Goal: Transaction & Acquisition: Download file/media

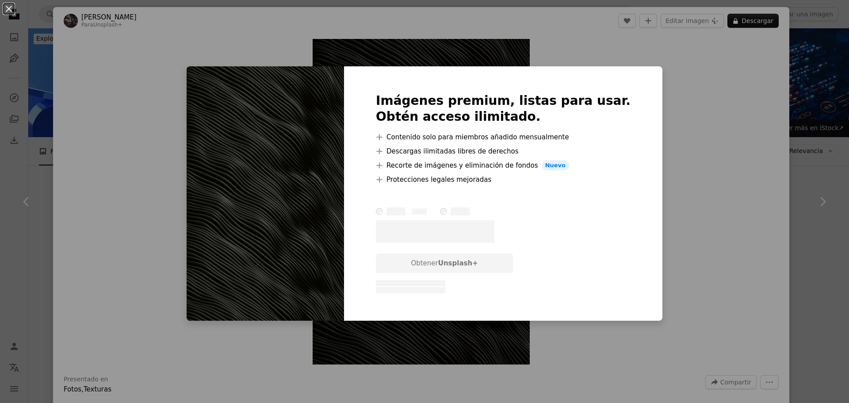
scroll to position [179, 0]
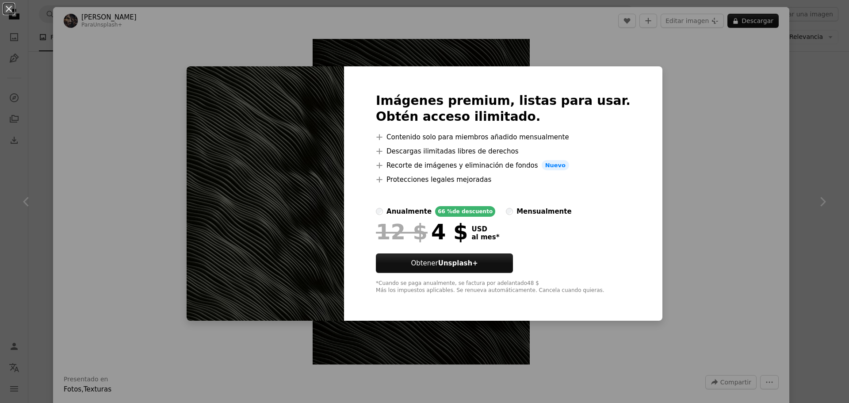
click at [659, 17] on div "An X shape Imágenes premium, listas para usar. Obtén acceso ilimitado. A plus s…" at bounding box center [424, 201] width 849 height 403
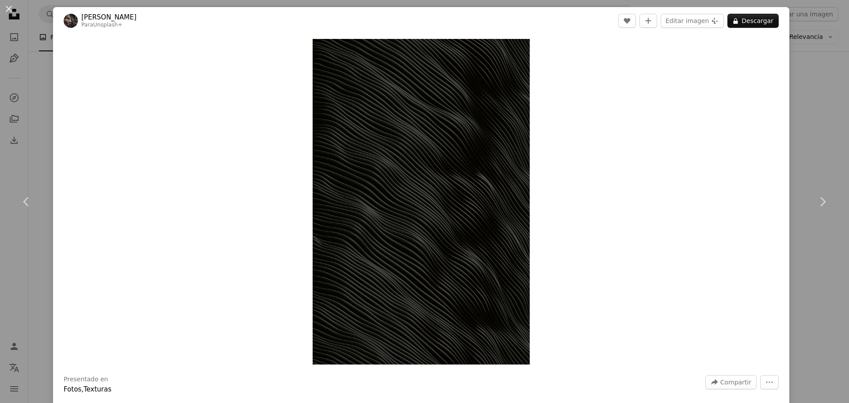
click at [797, 18] on div "An X shape Chevron left Chevron right [PERSON_NAME] Para Unsplash+ A heart A pl…" at bounding box center [424, 201] width 849 height 403
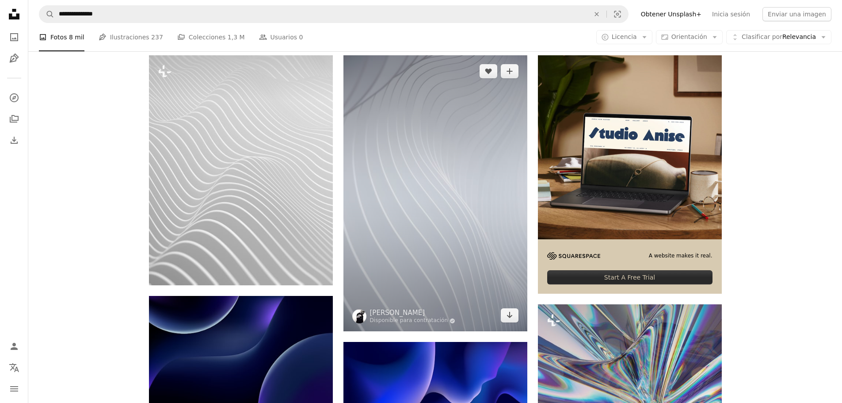
click at [410, 196] on img at bounding box center [436, 193] width 184 height 276
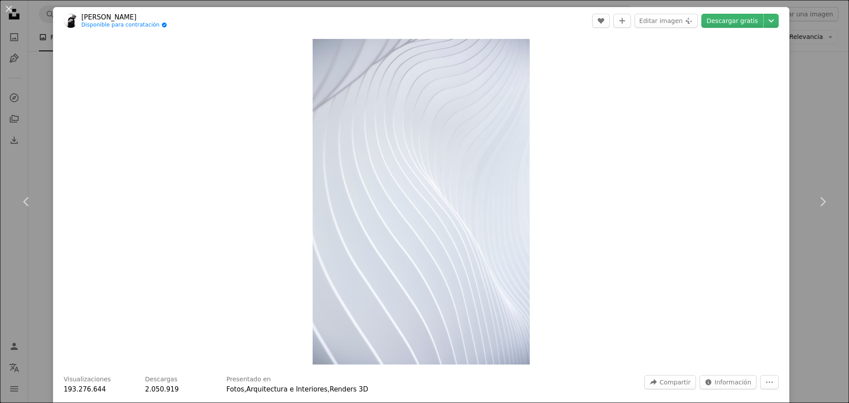
click at [803, 84] on div "An X shape Chevron left Chevron right [PERSON_NAME] Disponible para contratació…" at bounding box center [424, 201] width 849 height 403
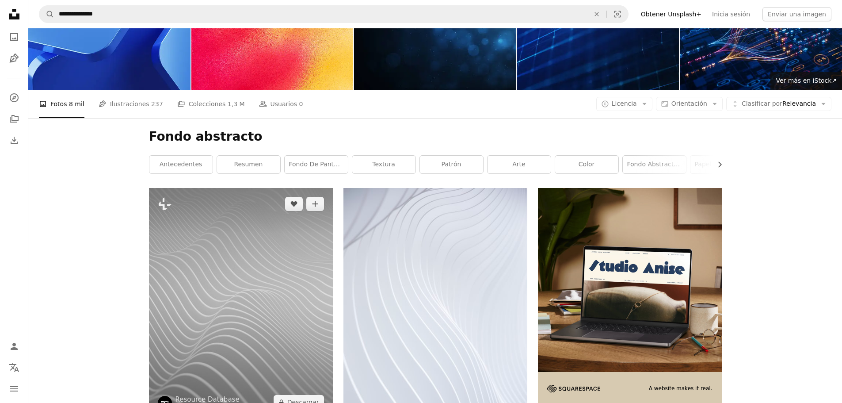
scroll to position [268, 0]
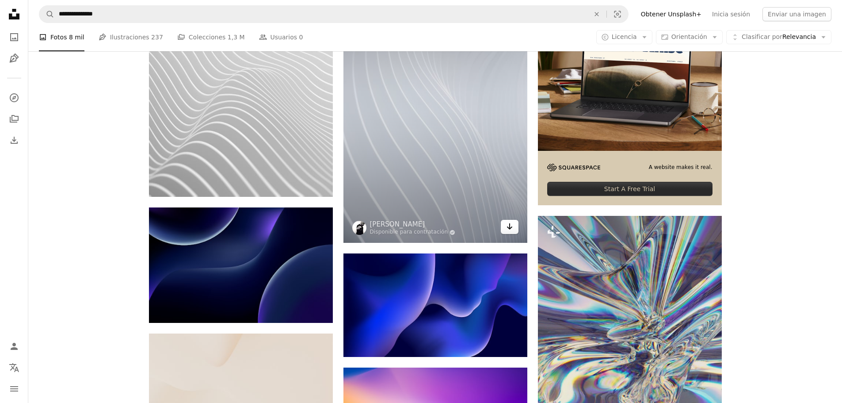
click at [510, 229] on icon "Arrow pointing down" at bounding box center [509, 226] width 7 height 11
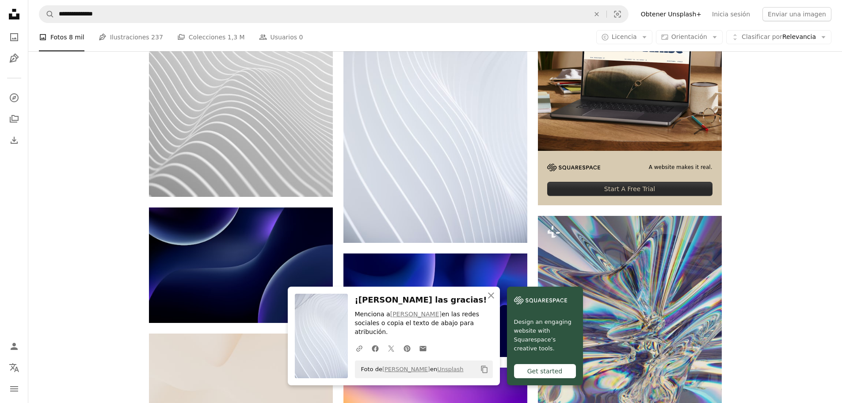
drag, startPoint x: 402, startPoint y: 33, endPoint x: 468, endPoint y: 37, distance: 66.5
click at [403, 33] on div "A photo Fotos 8 mil Pen Tool Ilustraciones 237 A stack of folders Colecciones 1…" at bounding box center [435, 37] width 793 height 28
drag, startPoint x: 799, startPoint y: 3, endPoint x: 784, endPoint y: 160, distance: 157.6
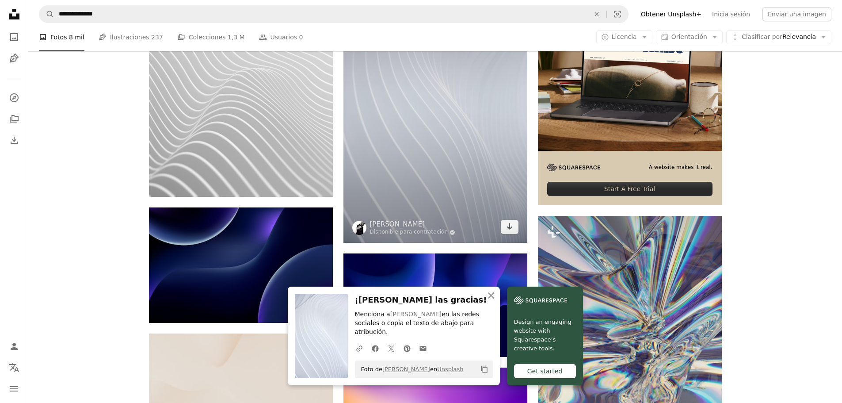
click at [463, 199] on img at bounding box center [436, 105] width 184 height 276
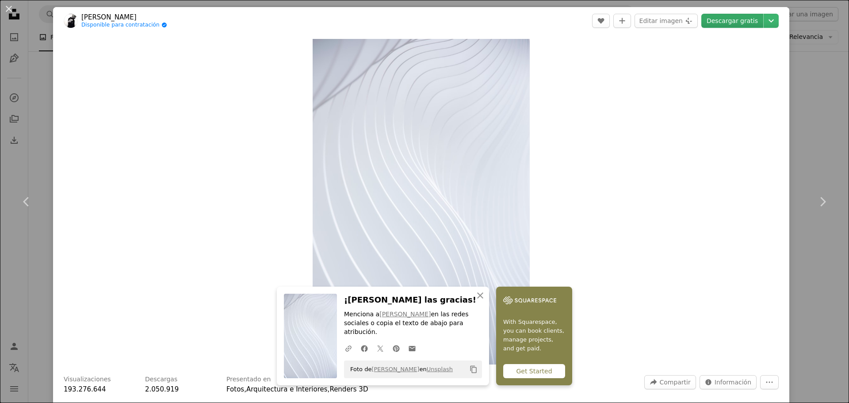
click at [719, 22] on link "Descargar gratis" at bounding box center [732, 21] width 62 height 14
click at [799, 5] on div "An X shape Chevron left Chevron right [PERSON_NAME] Disponible para contratació…" at bounding box center [424, 201] width 849 height 403
